Goal: Transaction & Acquisition: Purchase product/service

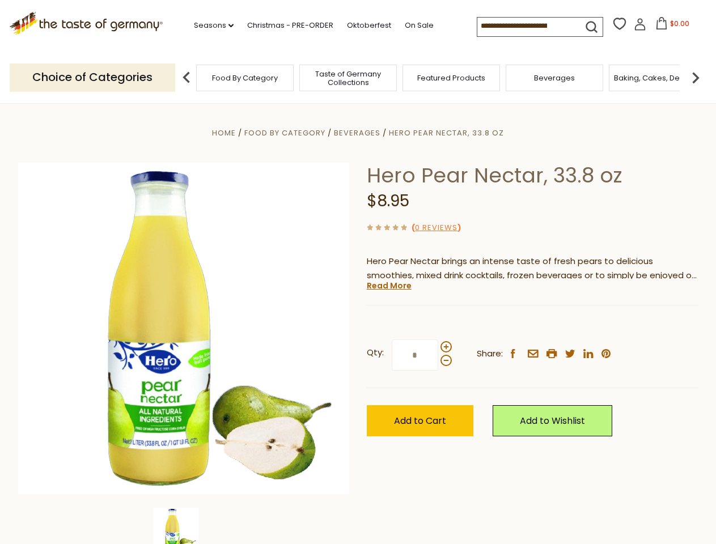
click at [358, 272] on div "Home Food By Category [GEOGRAPHIC_DATA] Hero Pear Nectar, 33.8 oz Hero Pear Nec…" at bounding box center [358, 344] width 697 height 437
click at [209, 26] on link "Seasons dropdown_arrow" at bounding box center [214, 25] width 40 height 12
click at [526, 26] on input at bounding box center [525, 26] width 96 height 16
click at [670, 27] on span "$0.00" at bounding box center [679, 24] width 19 height 10
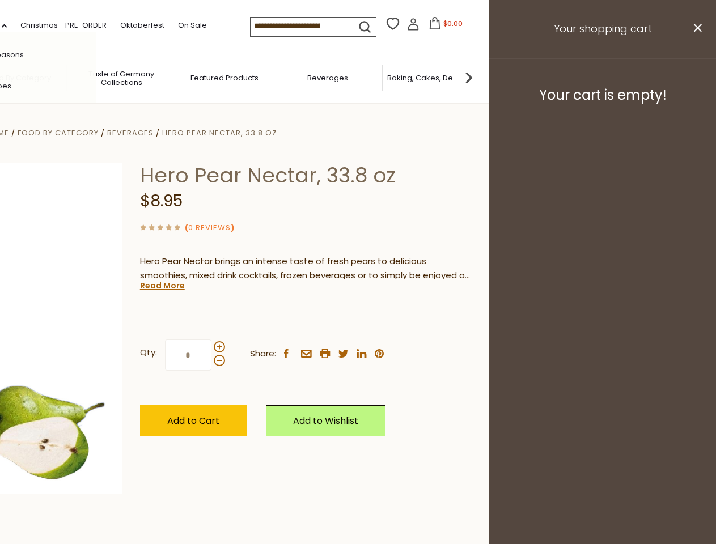
click at [96, 77] on div "All Seasons Recipes Game Day [DATE] [DATE] [DATE][PERSON_NAME] [DATE] Springfes…" at bounding box center [31, 272] width 129 height 481
click at [358, 324] on div "Qty: * Share: facebook email printer twitter linkedin pinterest" at bounding box center [306, 356] width 332 height 66
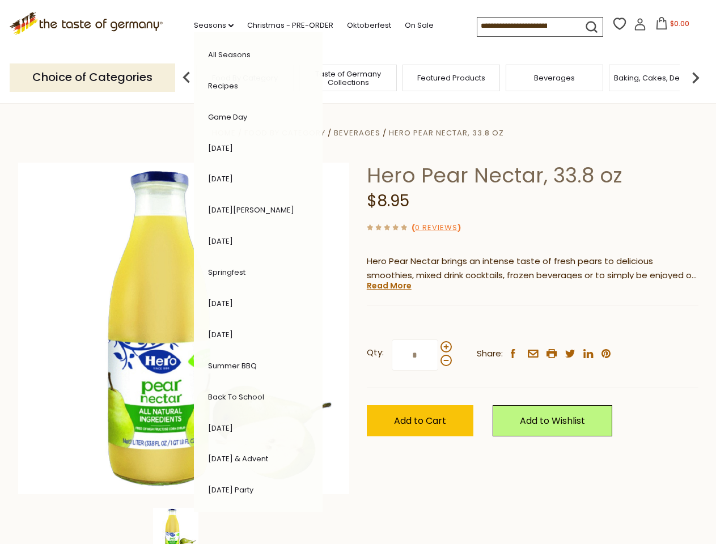
click at [184, 526] on img at bounding box center [175, 530] width 45 height 45
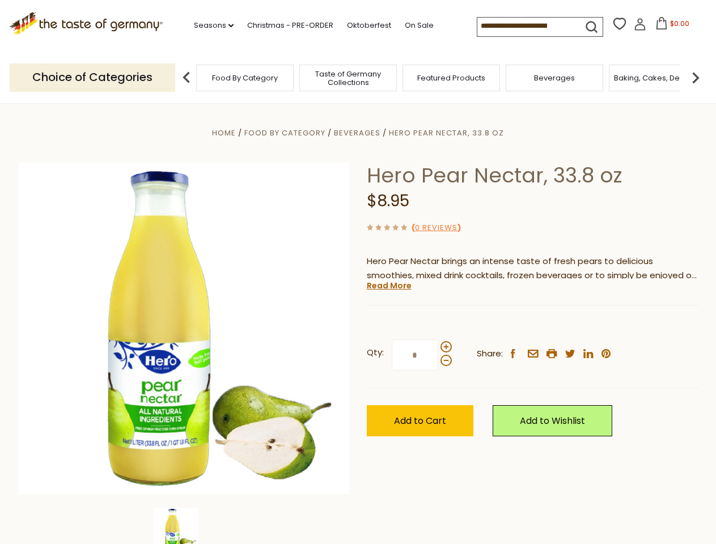
click at [184, 526] on img at bounding box center [175, 530] width 45 height 45
click at [388, 286] on link "Read More" at bounding box center [389, 285] width 45 height 11
